Goal: Check status

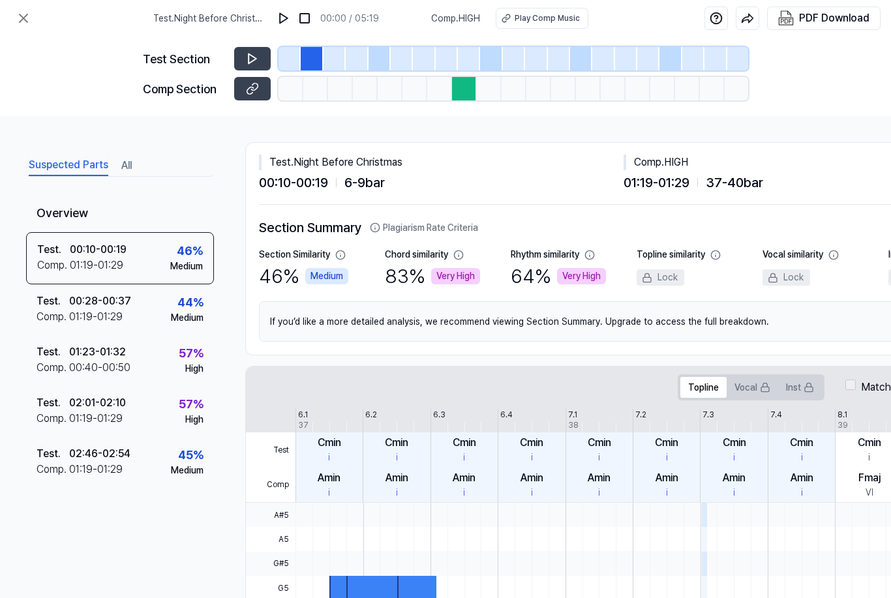
click at [20, 15] on icon at bounding box center [24, 18] width 8 height 8
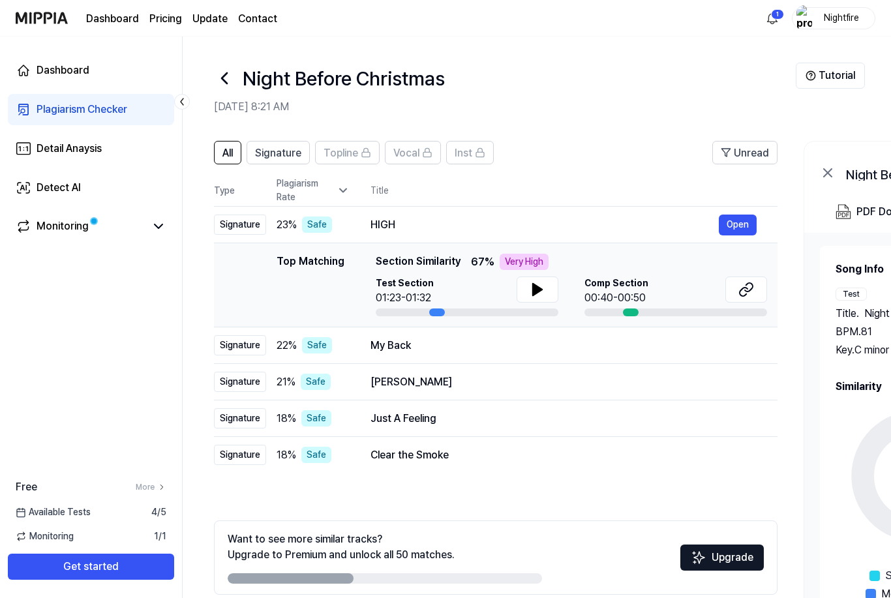
click at [223, 72] on icon at bounding box center [224, 78] width 21 height 21
